Goal: Task Accomplishment & Management: Manage account settings

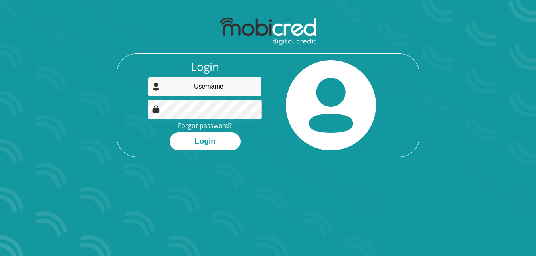
click at [208, 83] on input "email" at bounding box center [205, 87] width 114 height 20
paste input "TestAp28Aug25@yahoo.com"
type input "TestAp28Aug25@yahoo.com"
click at [170, 133] on button "Login" at bounding box center [205, 142] width 71 height 18
